Goal: Information Seeking & Learning: Learn about a topic

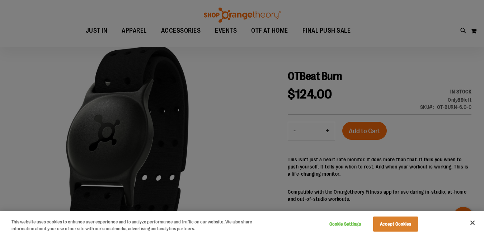
scroll to position [57, 0]
click at [411, 73] on div at bounding box center [242, 118] width 484 height 236
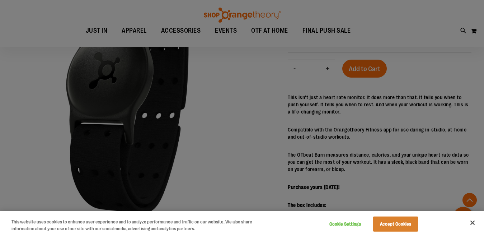
scroll to position [126, 0]
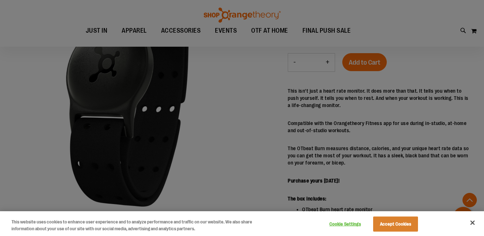
click at [396, 135] on div at bounding box center [242, 118] width 484 height 236
click at [287, 141] on div at bounding box center [242, 118] width 484 height 236
click at [359, 162] on div at bounding box center [242, 118] width 484 height 236
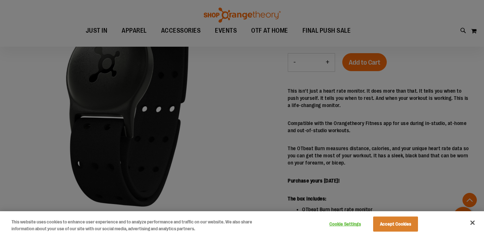
click at [359, 162] on div at bounding box center [242, 118] width 484 height 236
click at [278, 146] on div at bounding box center [242, 118] width 484 height 236
click at [293, 149] on div at bounding box center [242, 118] width 484 height 236
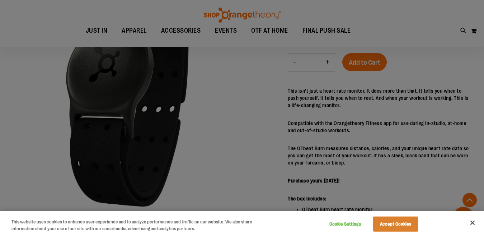
click at [293, 149] on div at bounding box center [242, 118] width 484 height 236
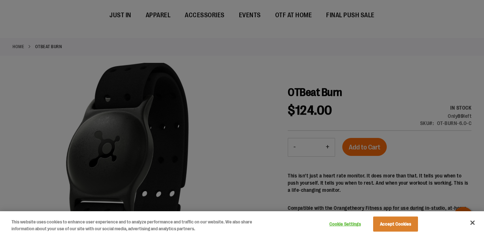
scroll to position [0, 0]
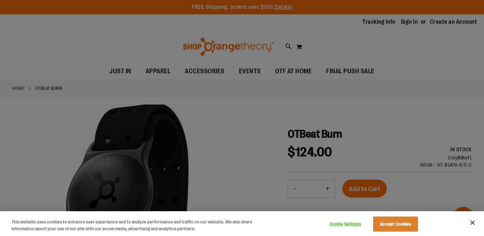
click at [290, 102] on div at bounding box center [242, 118] width 484 height 236
click at [470, 223] on button "Close" at bounding box center [472, 222] width 16 height 16
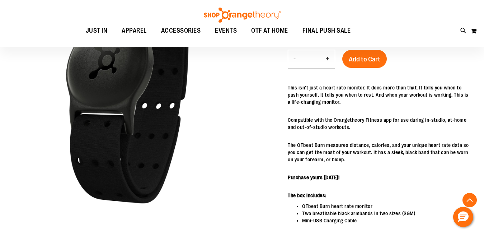
scroll to position [134, 0]
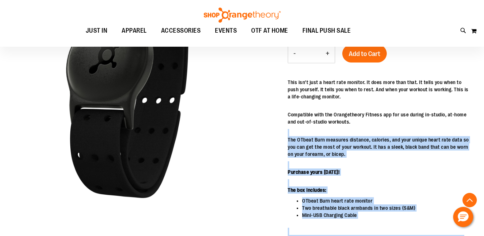
drag, startPoint x: 287, startPoint y: 113, endPoint x: 351, endPoint y: 120, distance: 64.0
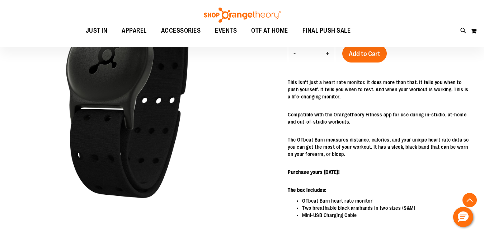
click at [330, 117] on p "Compatible with the Orangetheory Fitness app for use during in-studio, at-home …" at bounding box center [380, 118] width 184 height 14
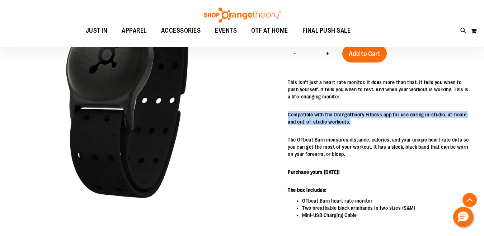
drag, startPoint x: 288, startPoint y: 114, endPoint x: 350, endPoint y: 123, distance: 62.7
click at [350, 123] on p "Compatible with the Orangetheory Fitness app for use during in-studio, at-home …" at bounding box center [380, 118] width 184 height 14
copy p "Compatible with the Orangetheory Fitness app for use during in-studio, at-home …"
